Goal: Information Seeking & Learning: Learn about a topic

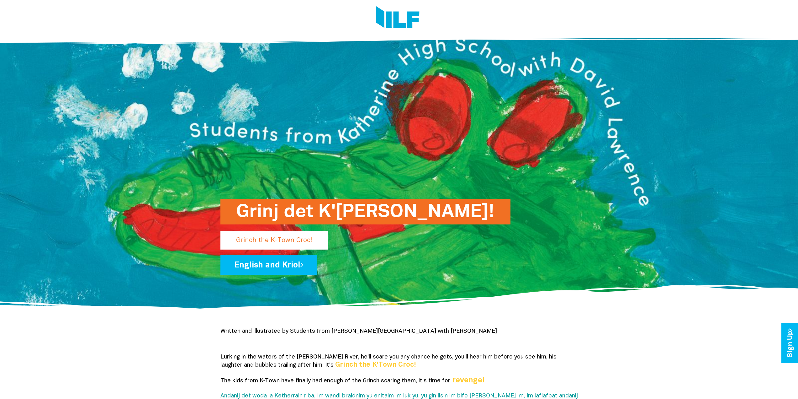
scroll to position [31, 0]
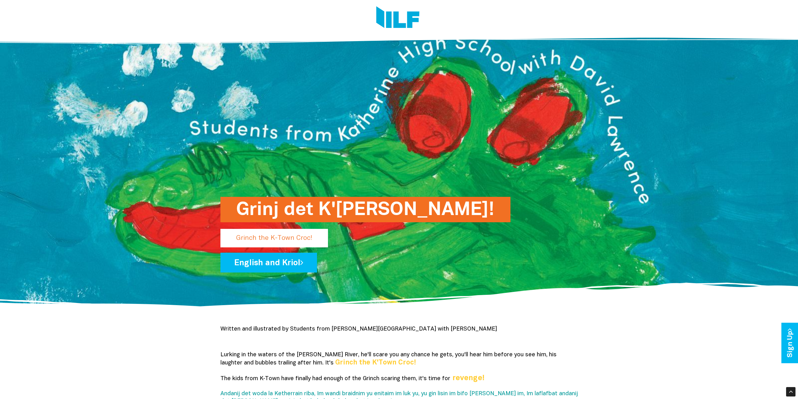
click at [290, 205] on h1 "Grinj det K'Taun Krok!" at bounding box center [365, 209] width 259 height 25
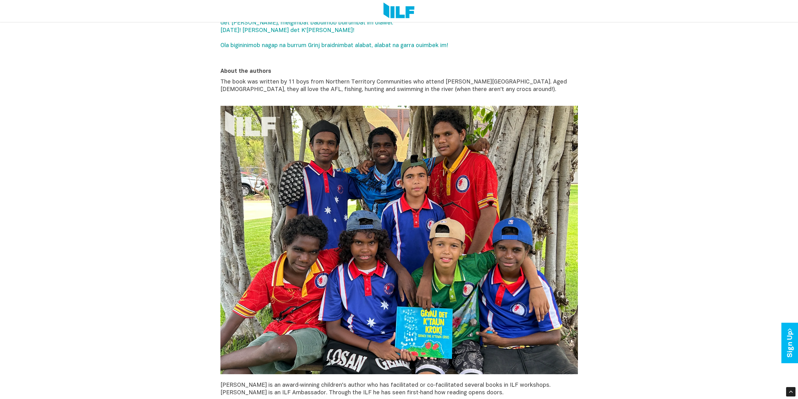
scroll to position [376, 0]
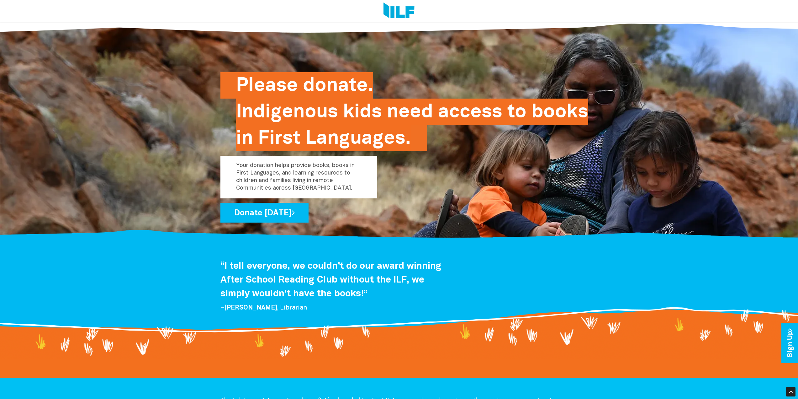
scroll to position [1093, 0]
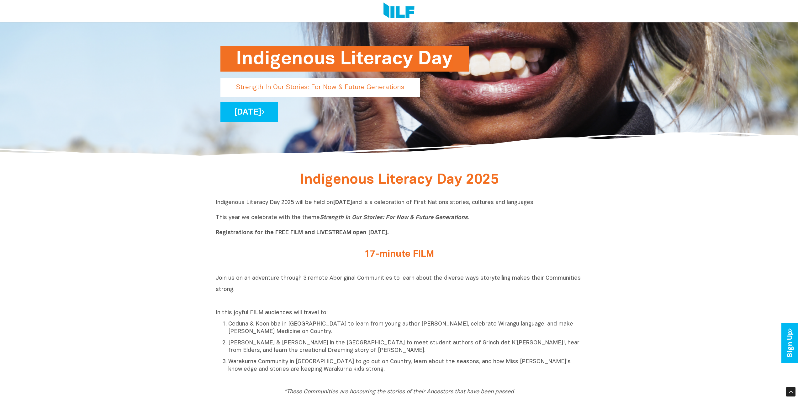
scroll to position [188, 0]
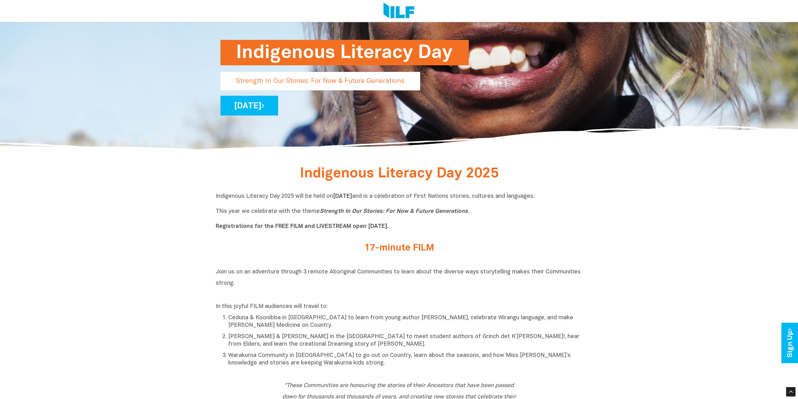
click at [454, 202] on p "Indigenous Literacy Day 2025 will be held on Wednesday 3 September and is a cel…" at bounding box center [399, 212] width 367 height 38
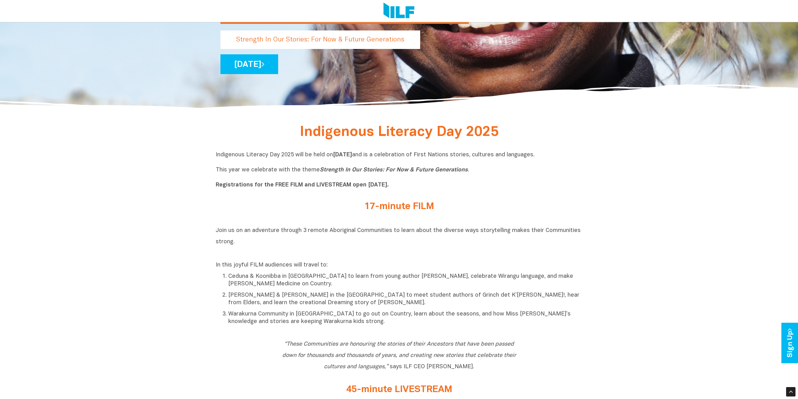
scroll to position [251, 0]
